Goal: Find specific page/section: Find specific page/section

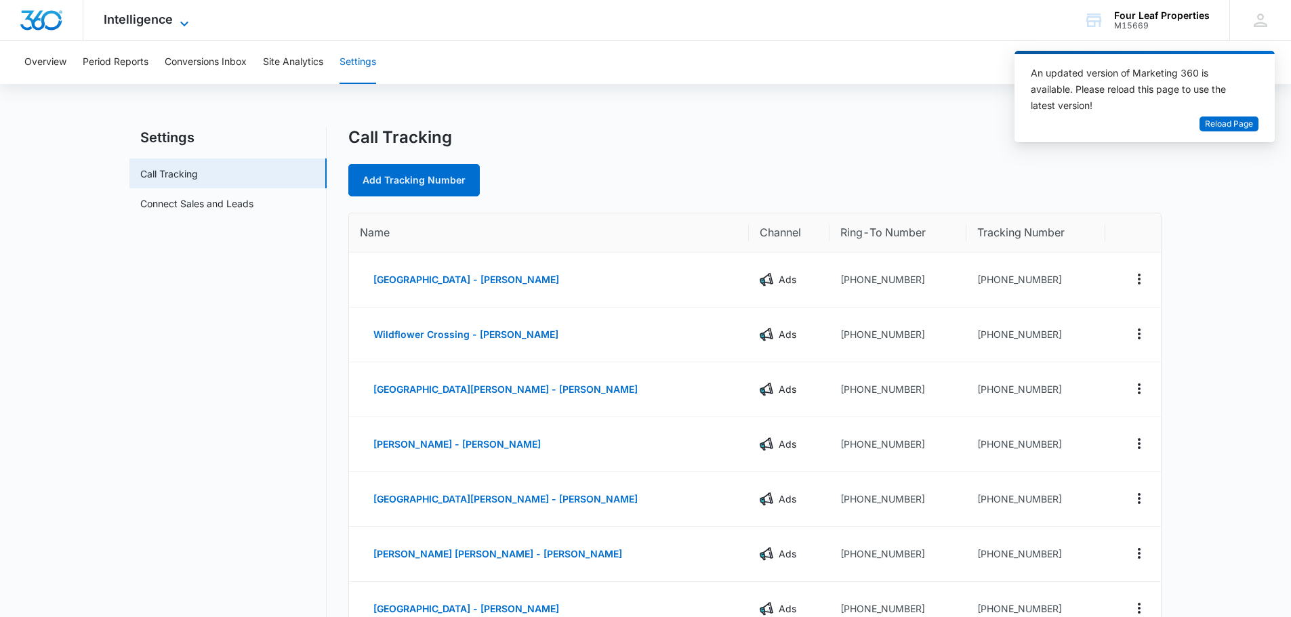
click at [132, 24] on span "Intelligence" at bounding box center [138, 19] width 69 height 14
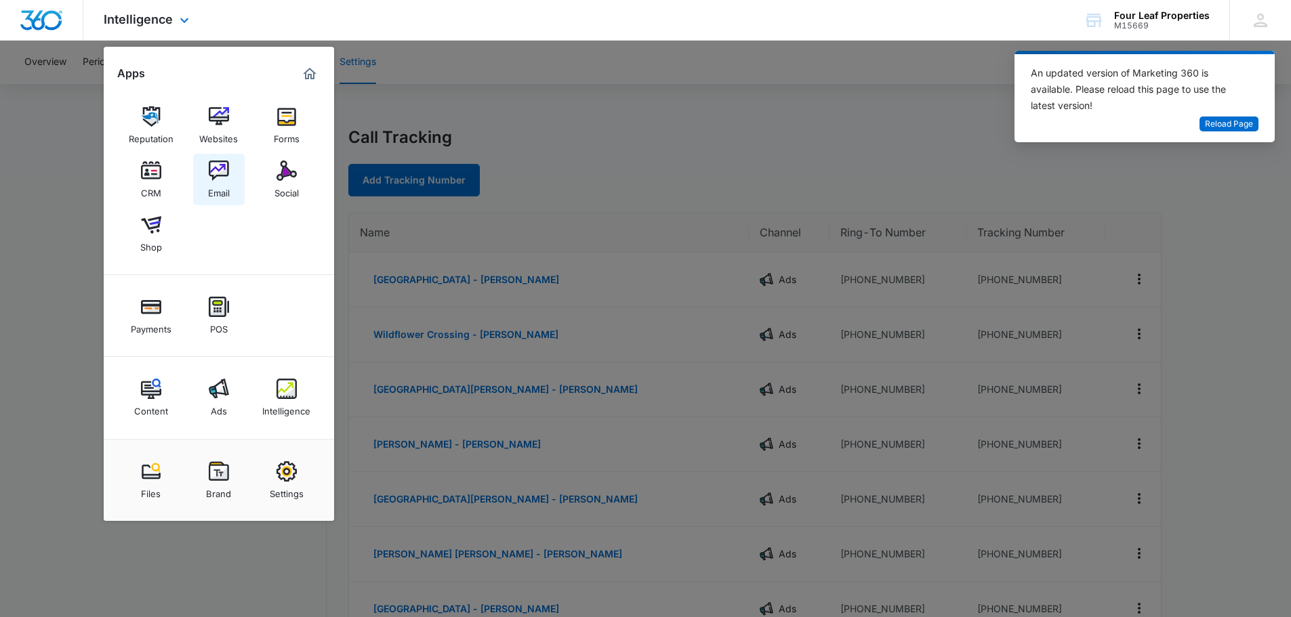
click at [213, 183] on div "Email" at bounding box center [219, 190] width 22 height 18
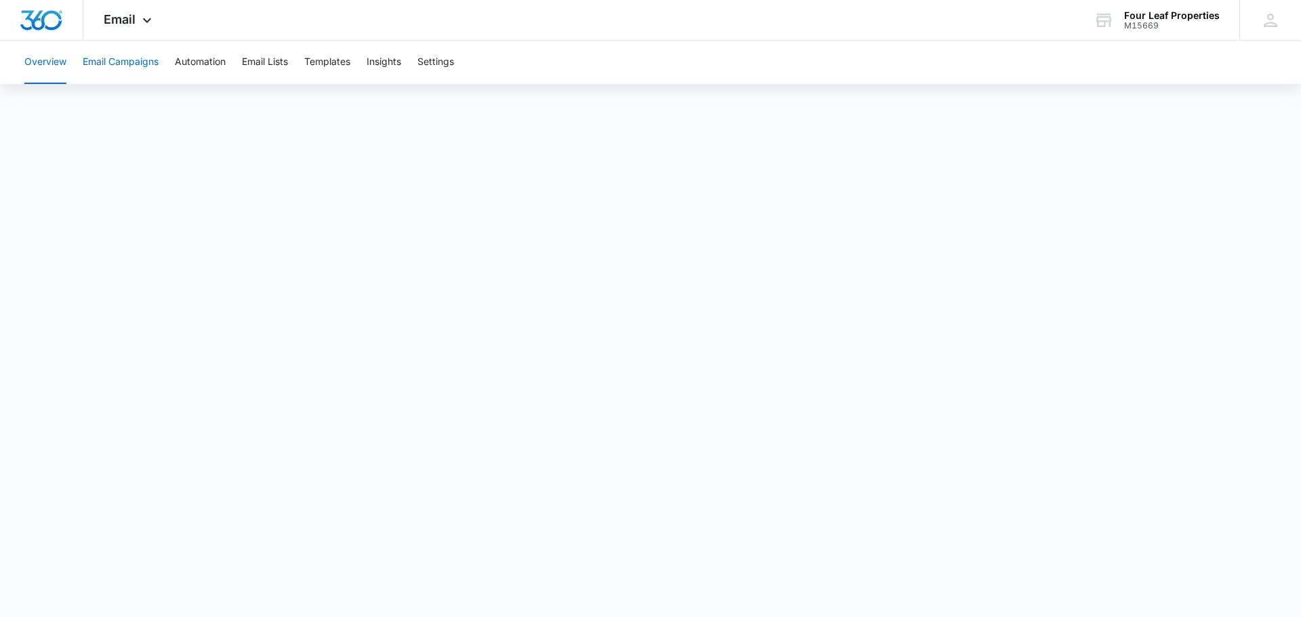
click at [132, 68] on button "Email Campaigns" at bounding box center [121, 62] width 76 height 43
